Goal: Task Accomplishment & Management: Complete application form

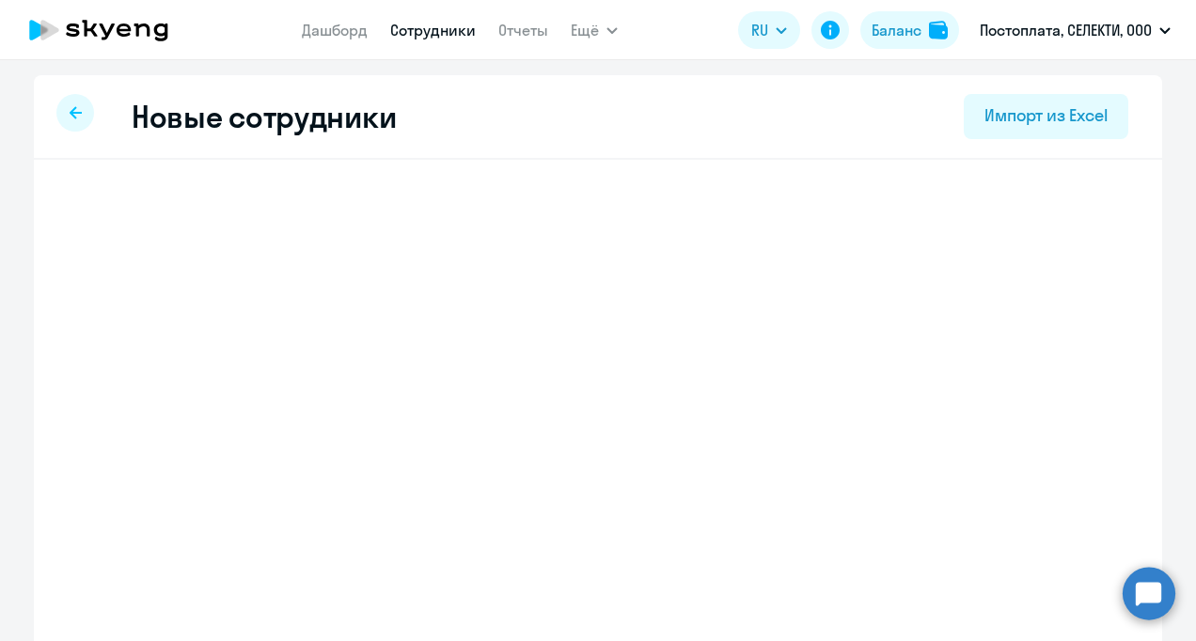
select select "english_adult_not_native_speaker"
select select "3"
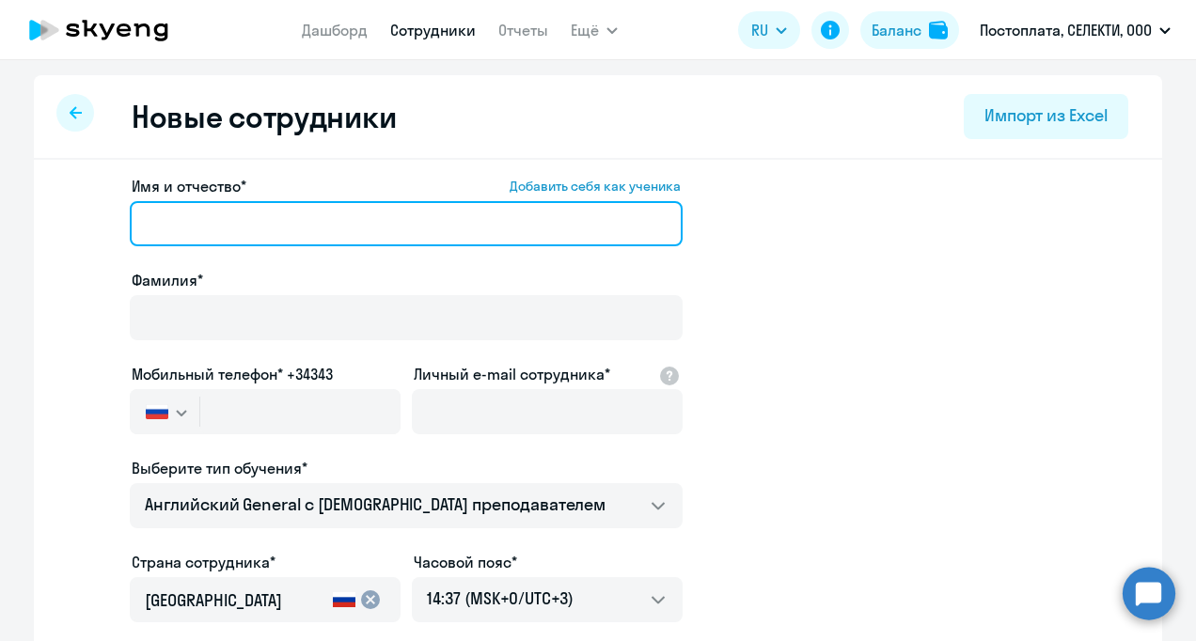
click at [170, 220] on input "Имя и отчество* Добавить себя как ученика" at bounding box center [406, 223] width 553 height 45
type input "F"
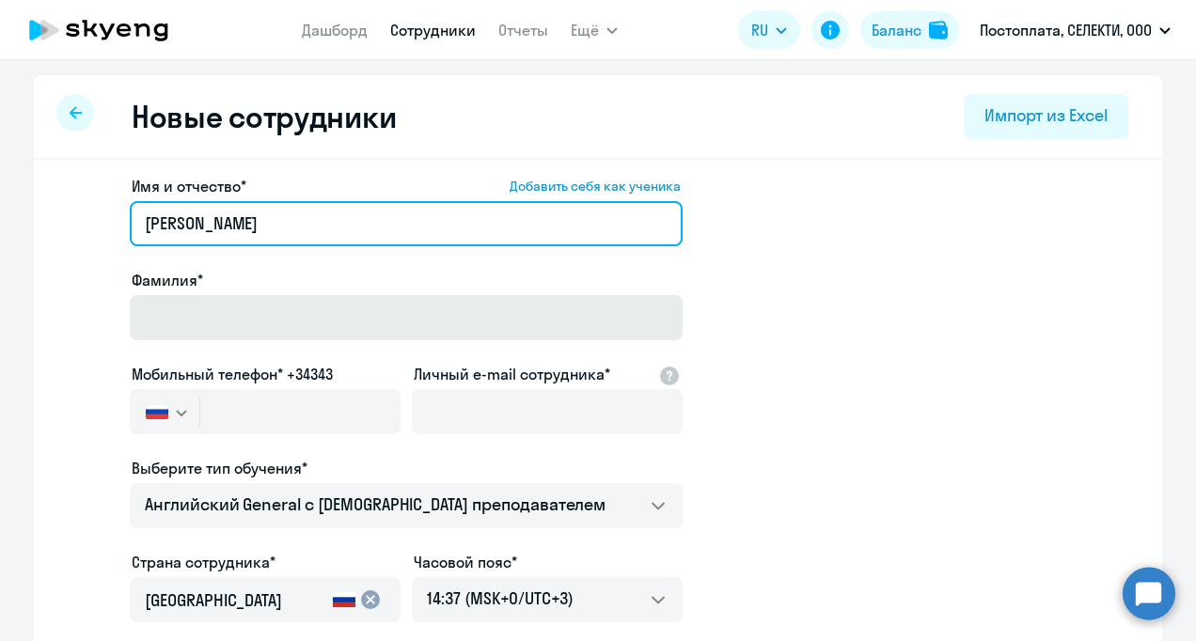
type input "[PERSON_NAME]"
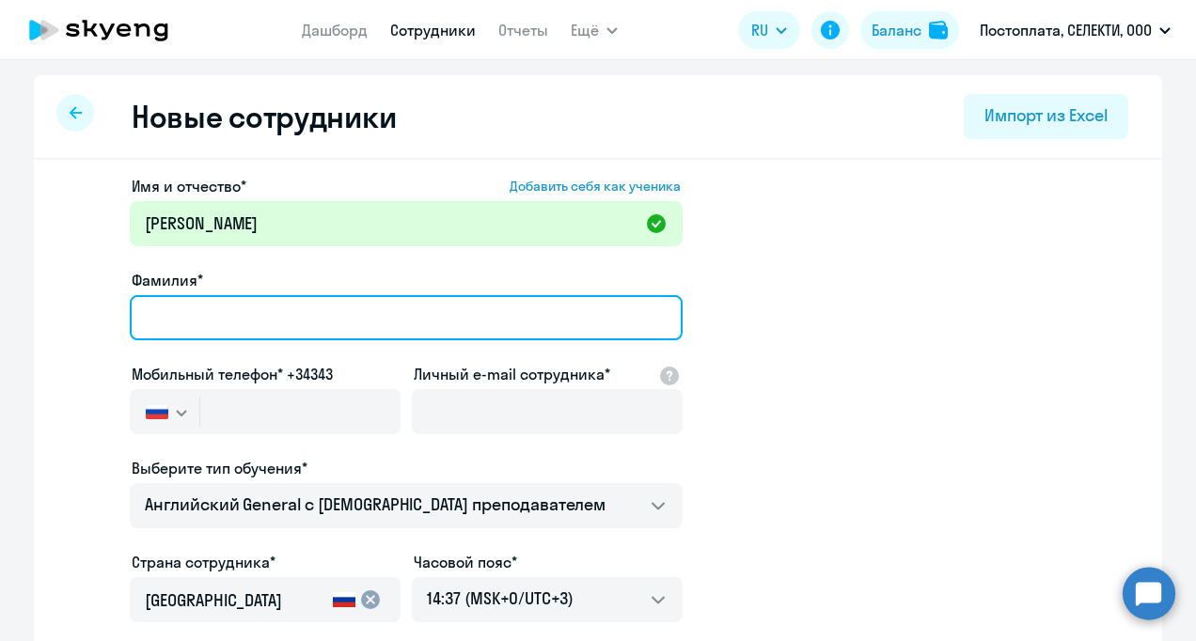
click at [172, 308] on input "Фамилия*" at bounding box center [406, 317] width 553 height 45
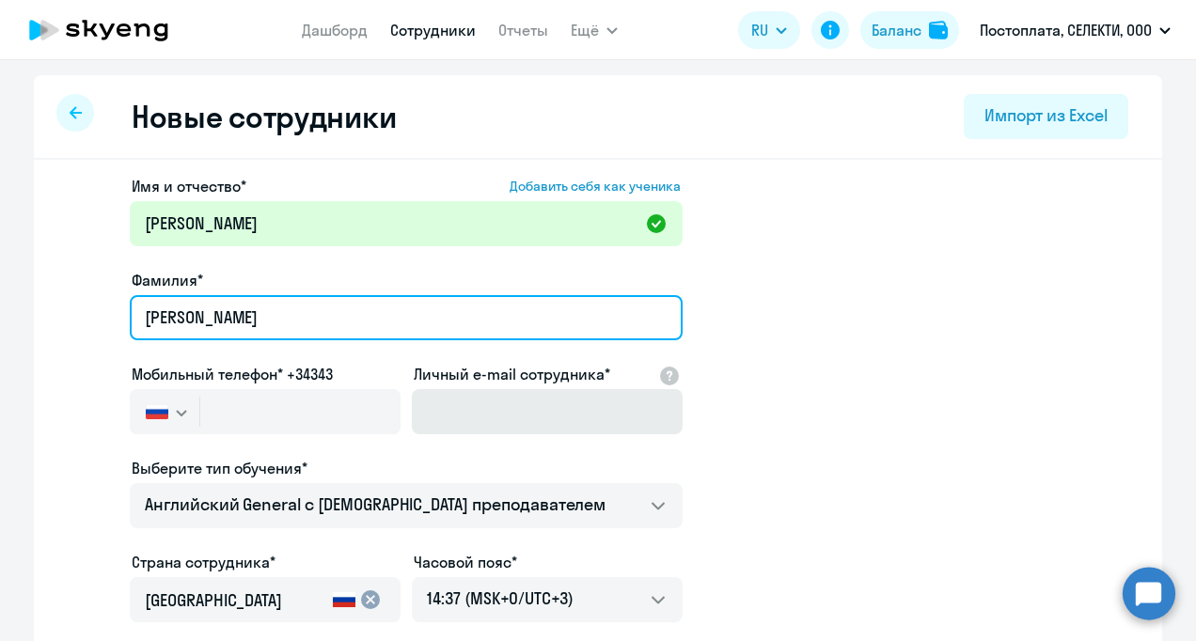
type input "[PERSON_NAME]"
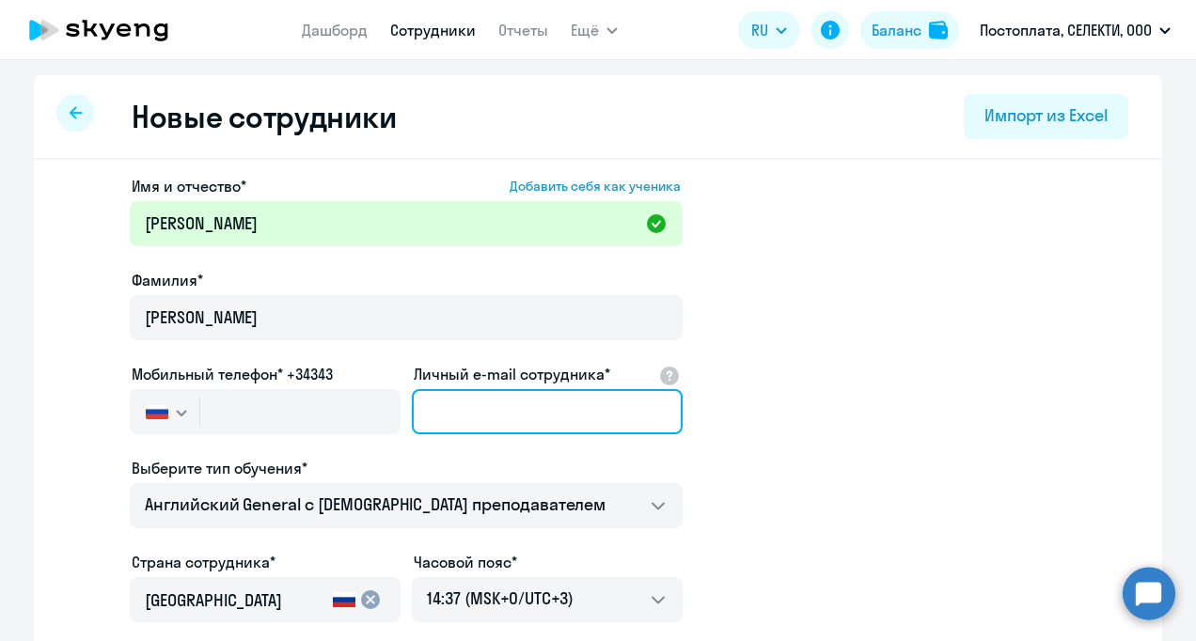
click at [535, 404] on input "Личный e-mail сотрудника*" at bounding box center [547, 411] width 271 height 45
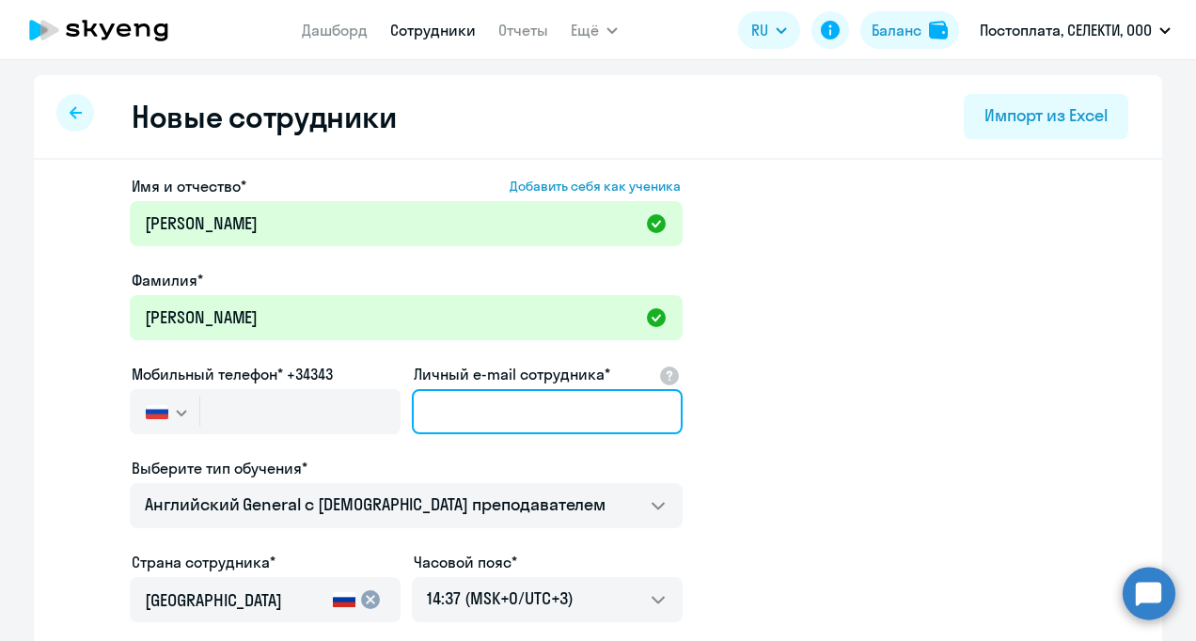
paste input "[EMAIL_ADDRESS][DOMAIN_NAME]"
type input "[EMAIL_ADDRESS][DOMAIN_NAME]"
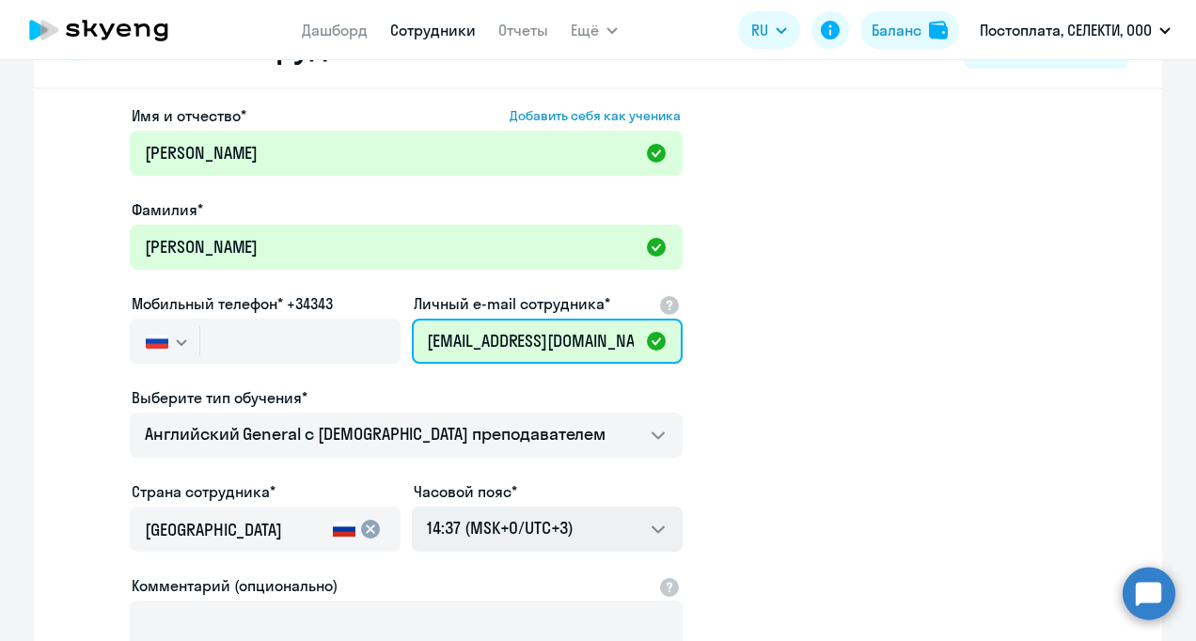
scroll to position [94, 0]
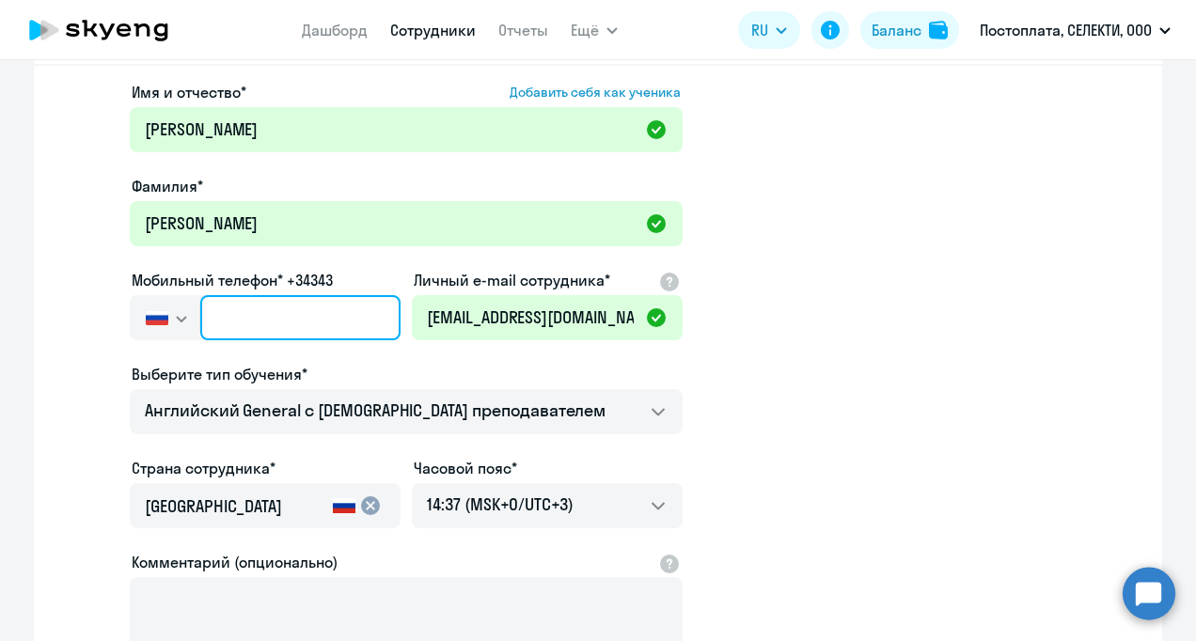
click at [270, 307] on input "text" at bounding box center [300, 317] width 200 height 45
paste input "[PHONE_NUMBER]"
type input "[PHONE_NUMBER]"
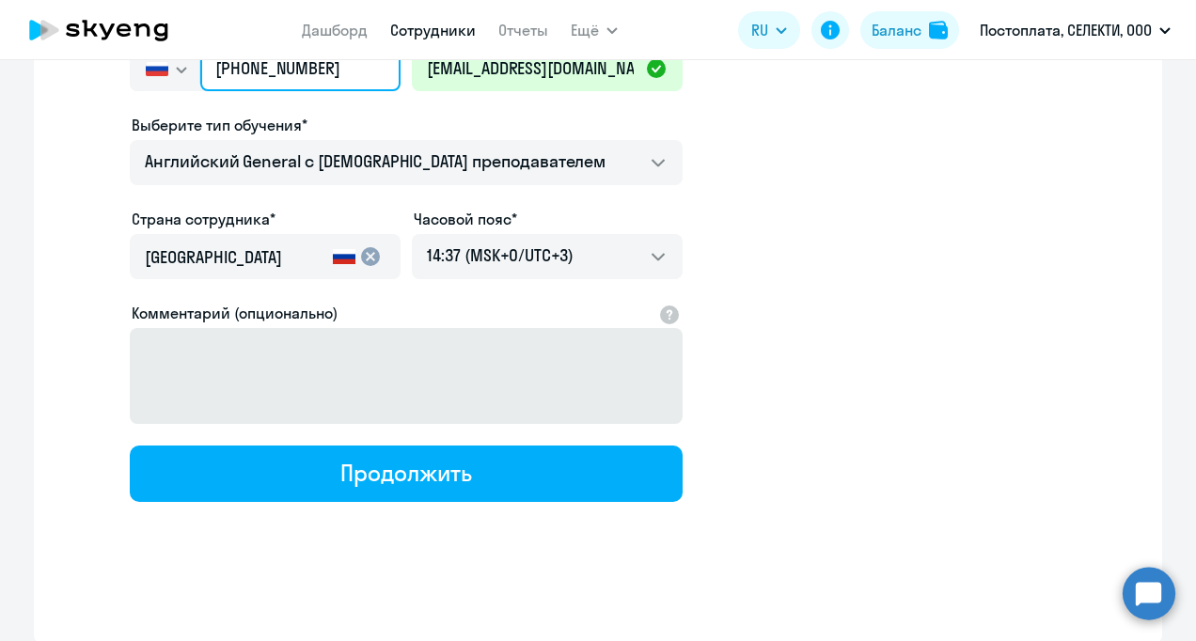
scroll to position [343, 0]
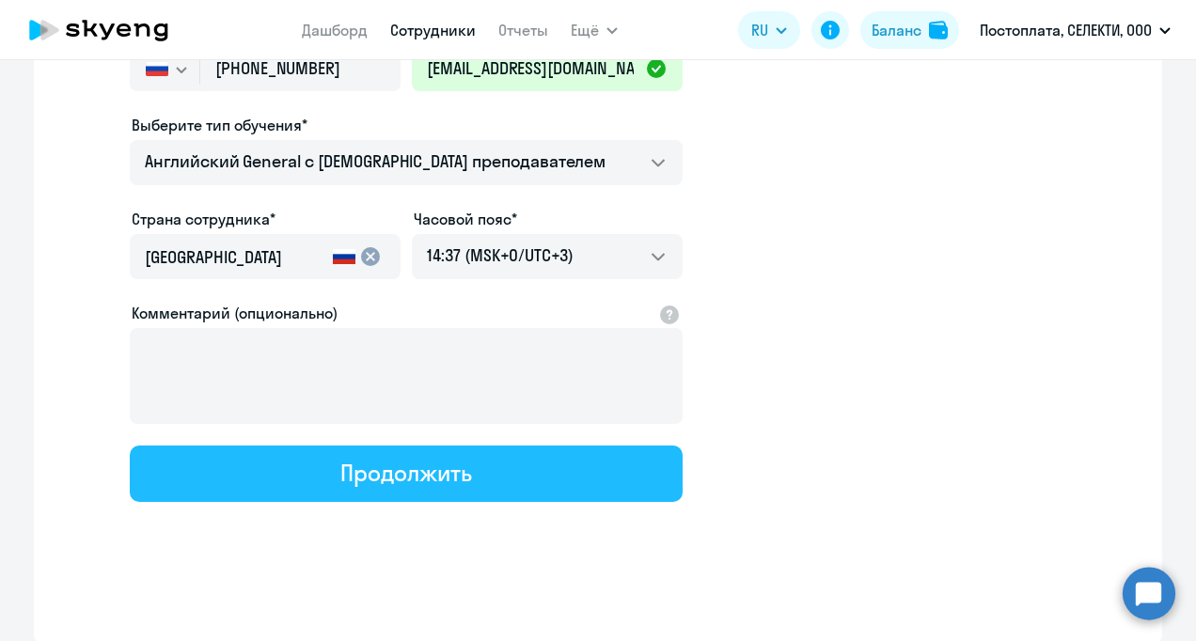
click at [591, 473] on button "Продолжить" at bounding box center [406, 474] width 553 height 56
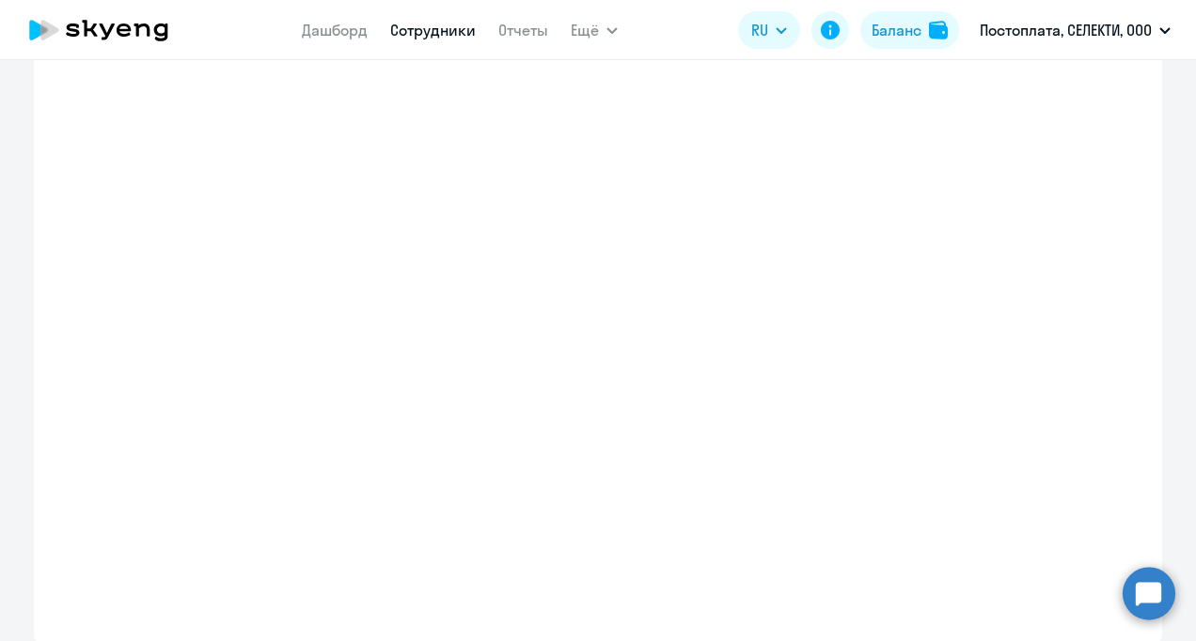
select select "english_adult_not_native_speaker"
select select "3"
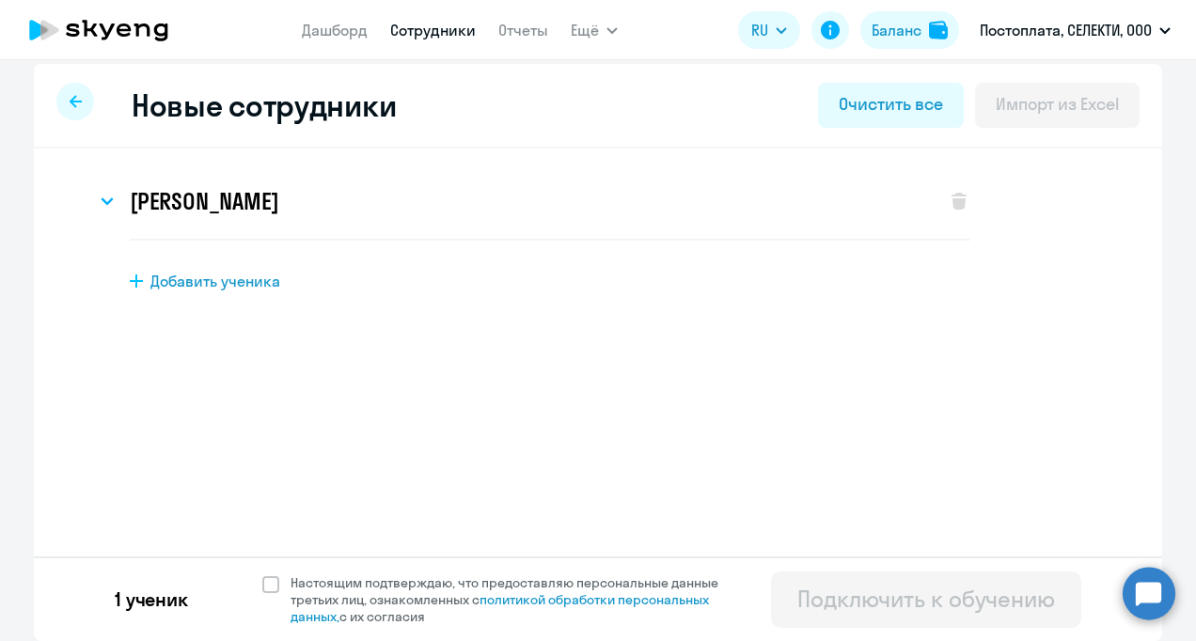
scroll to position [0, 0]
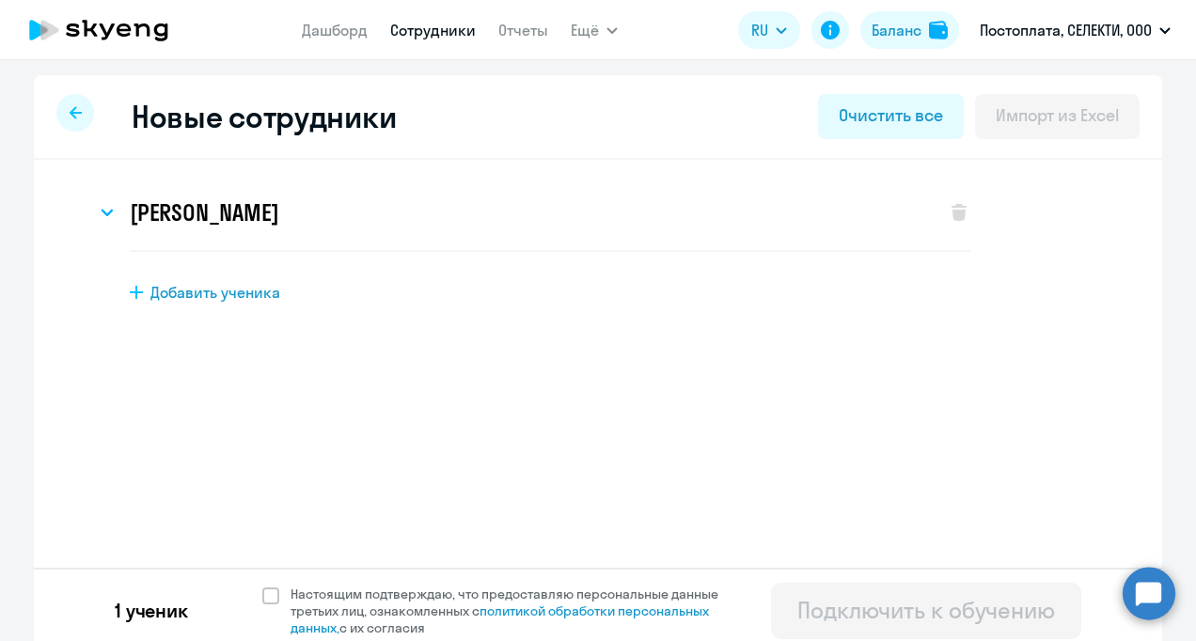
click at [226, 291] on span "Добавить ученика" at bounding box center [215, 292] width 130 height 21
select select "english_adult_not_native_speaker"
select select "3"
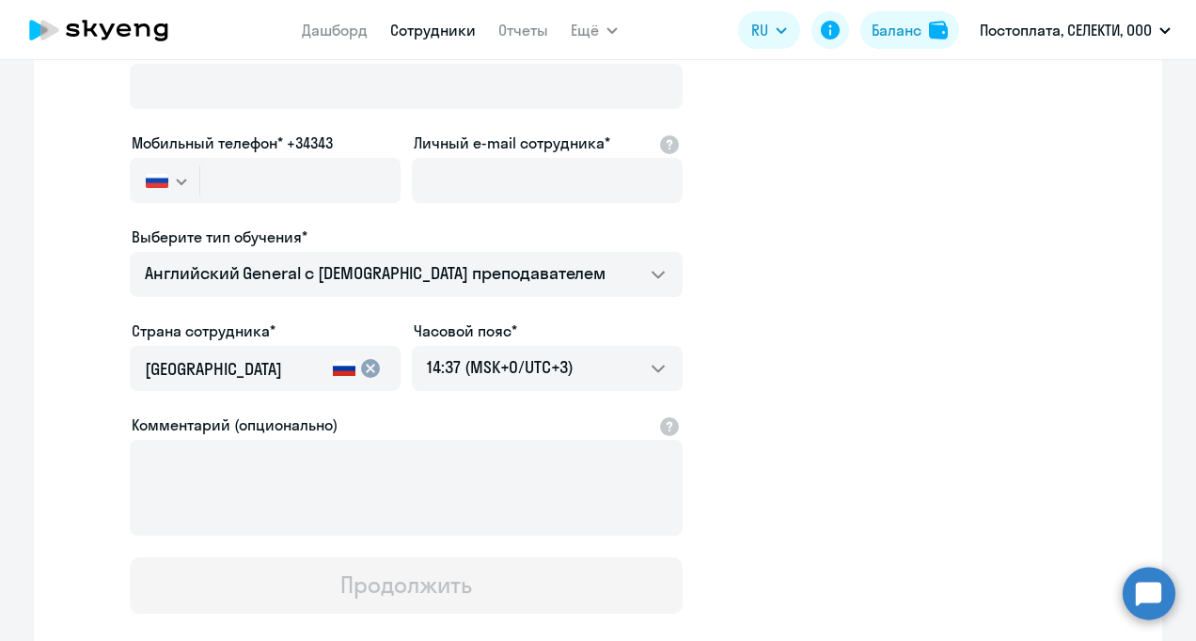
scroll to position [451, 0]
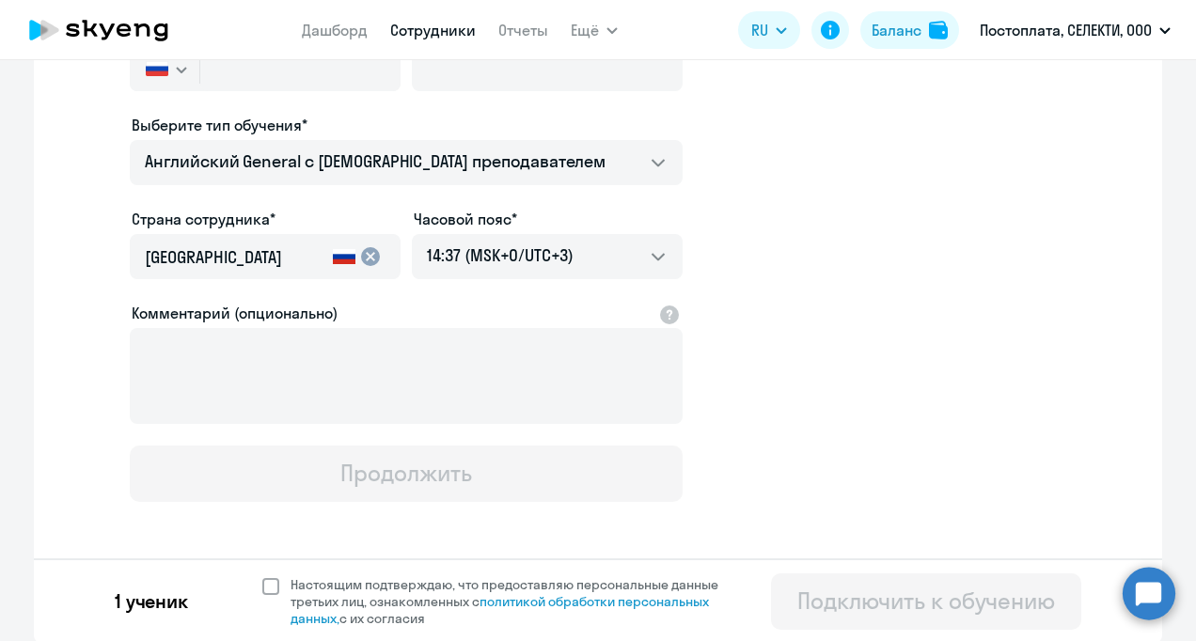
click at [270, 580] on span at bounding box center [270, 586] width 17 height 17
click at [262, 577] on input "Настоящим подтверждаю, что предоставляю персональные данные третьих лиц, ознако…" at bounding box center [261, 576] width 1 height 1
checkbox input "true"
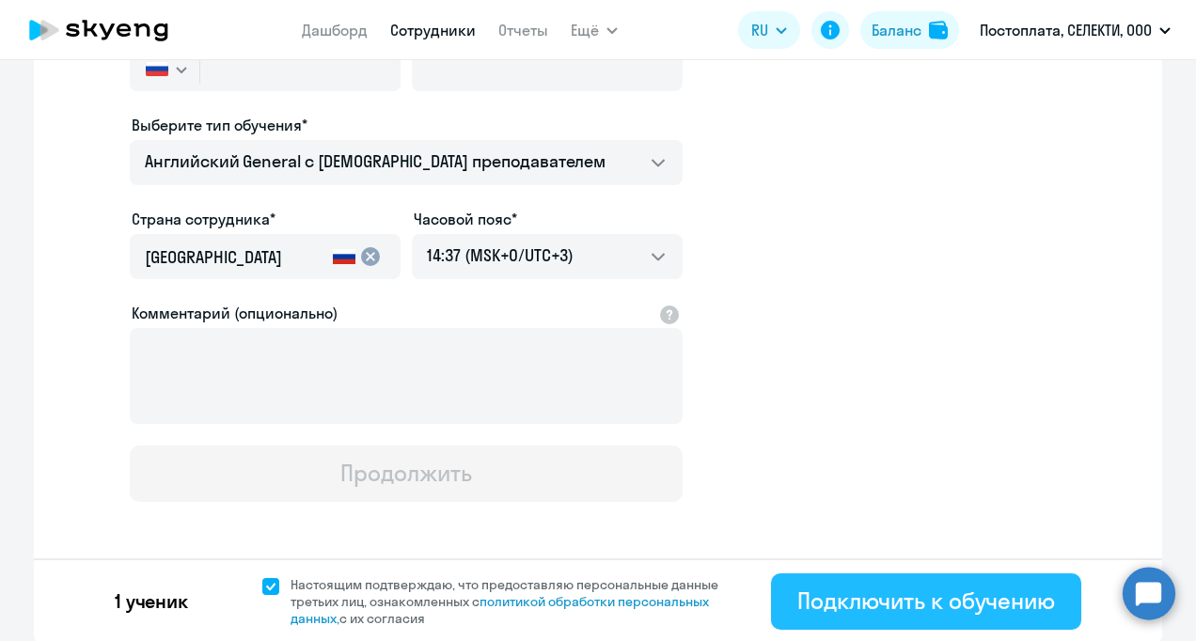
click at [890, 590] on div "Подключить к обучению" at bounding box center [927, 601] width 258 height 30
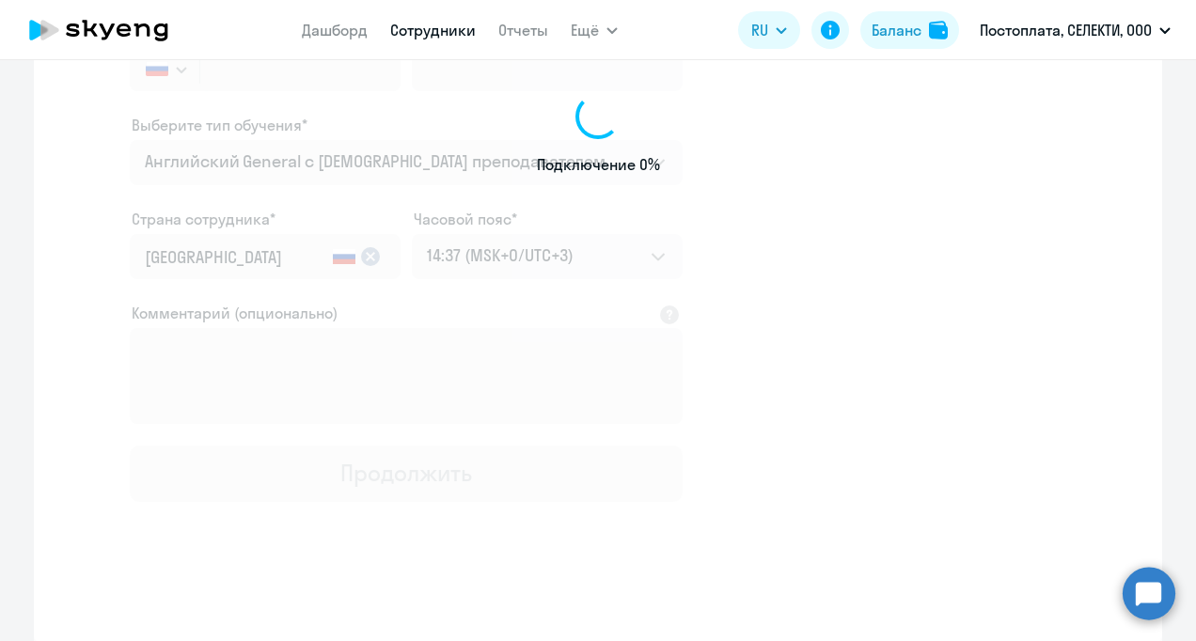
scroll to position [343, 0]
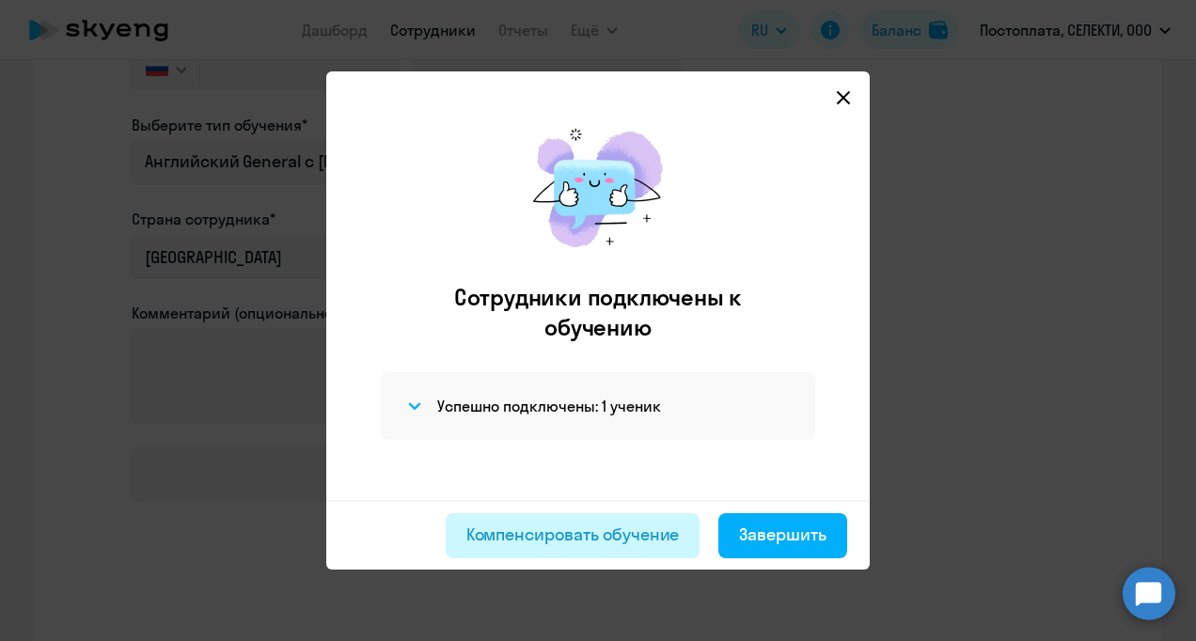
click at [547, 536] on div "Компенсировать обучение" at bounding box center [574, 535] width 214 height 24
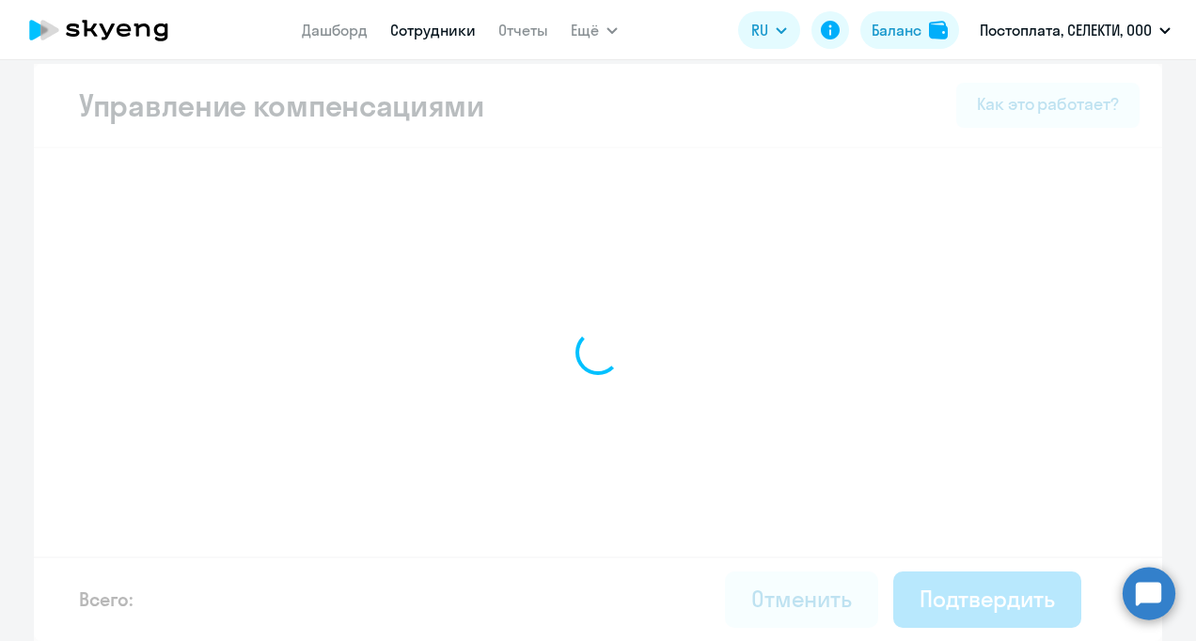
scroll to position [11, 0]
select select "YEARLY"
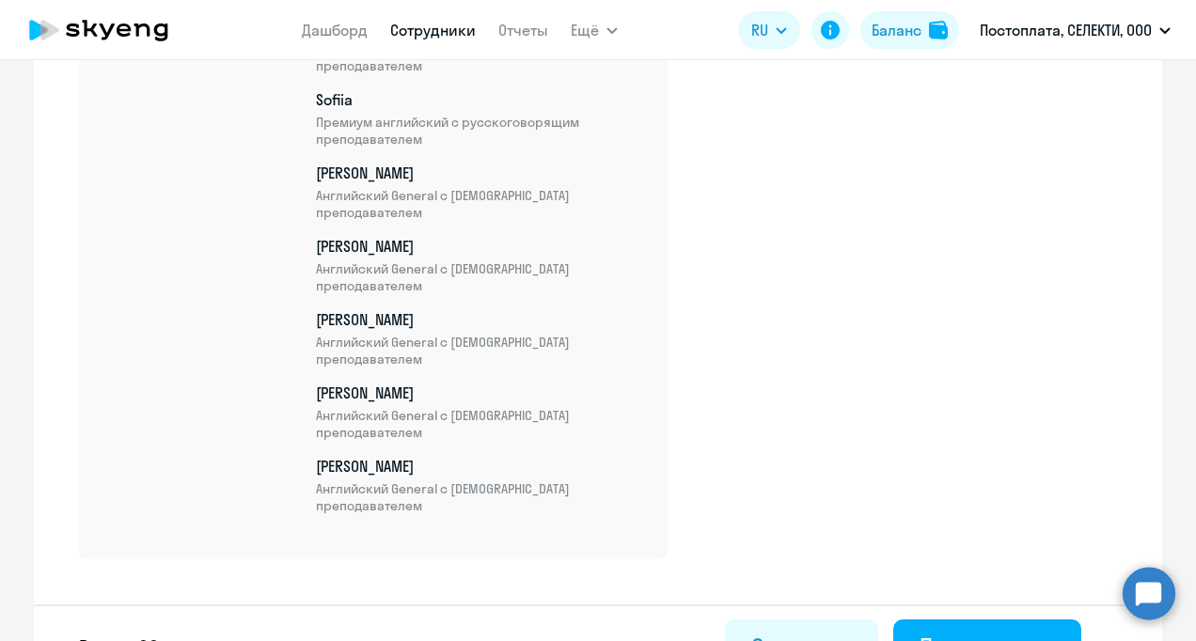
scroll to position [5054, 0]
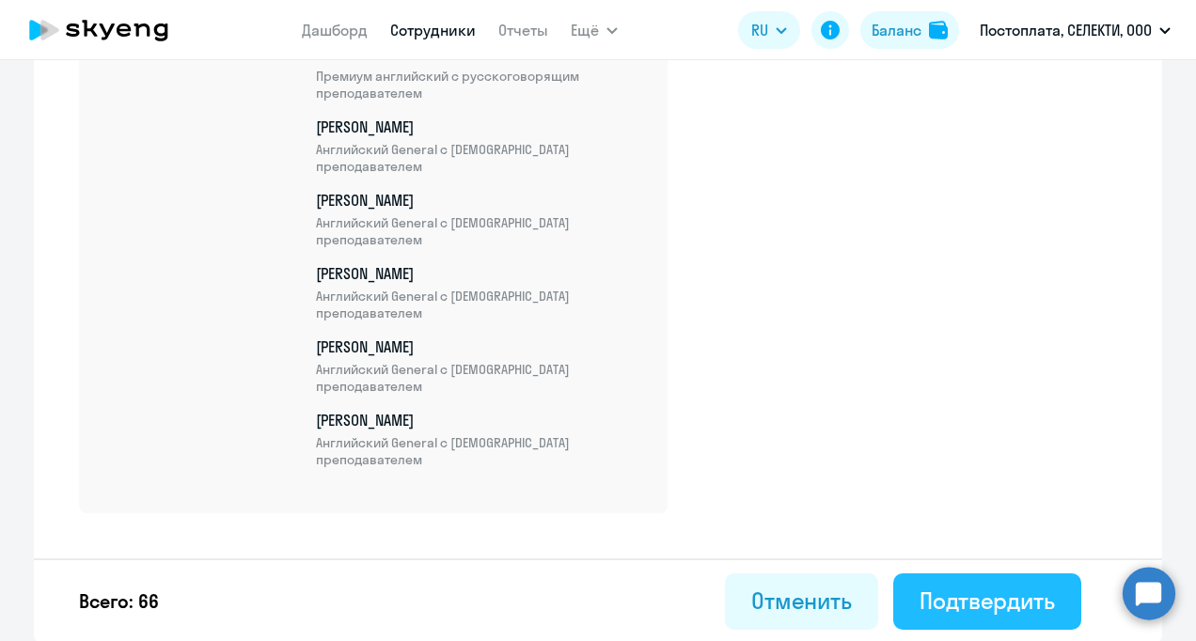
click at [971, 620] on button "Подтвердить" at bounding box center [988, 602] width 188 height 56
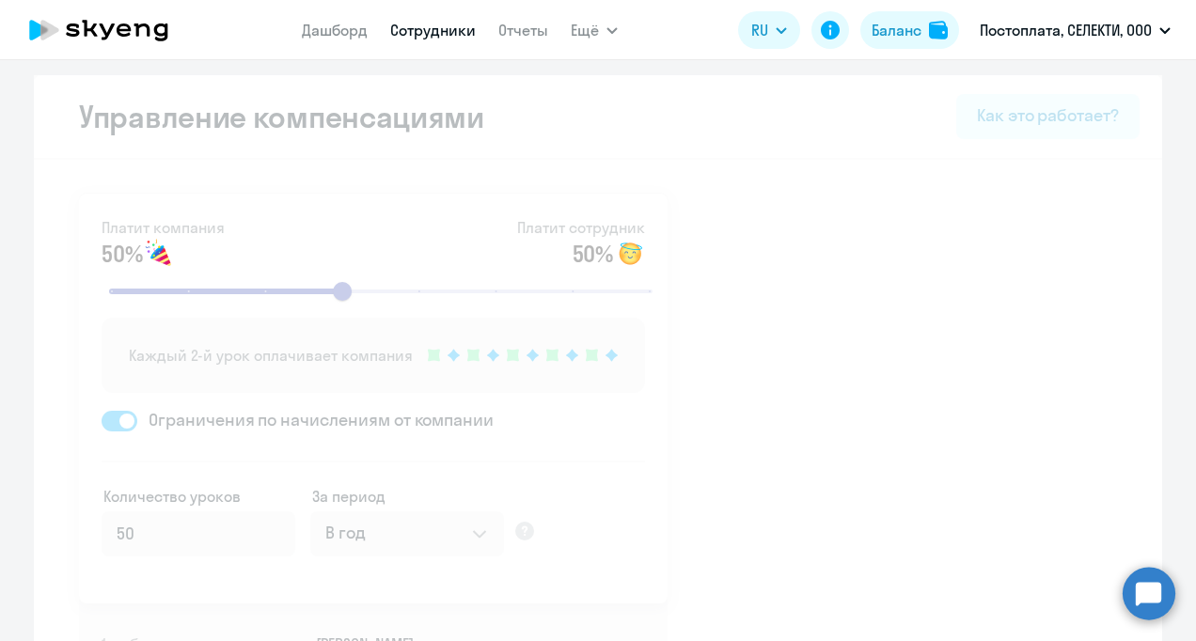
select select "30"
